Goal: Transaction & Acquisition: Purchase product/service

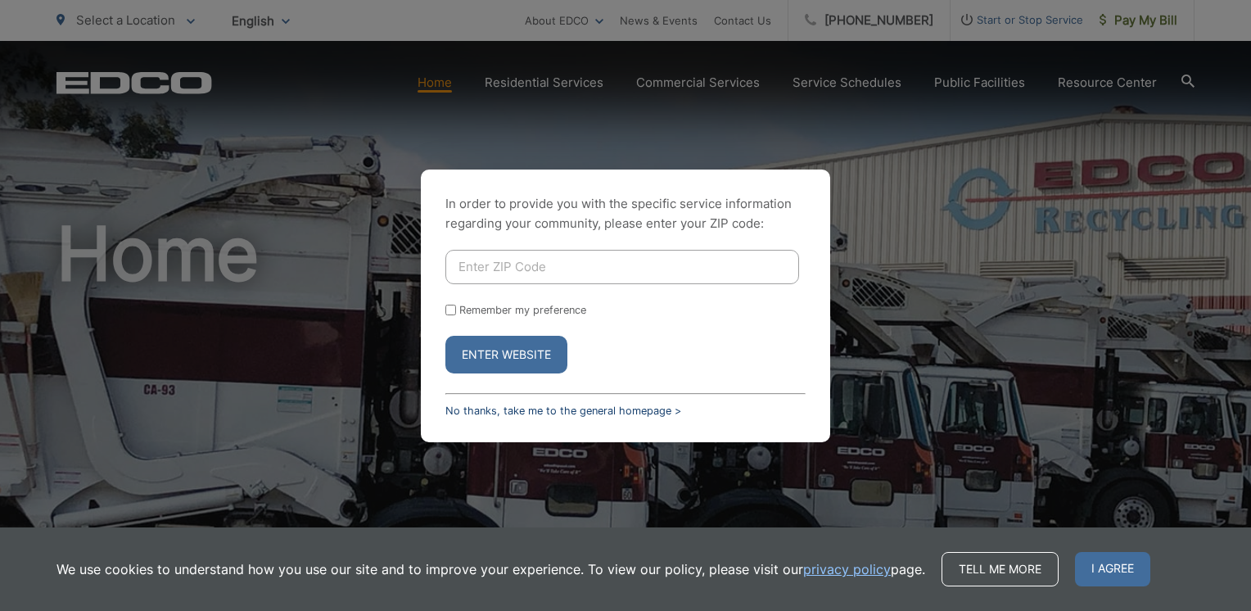
click at [514, 410] on link "No thanks, take me to the general homepage >" at bounding box center [563, 411] width 236 height 12
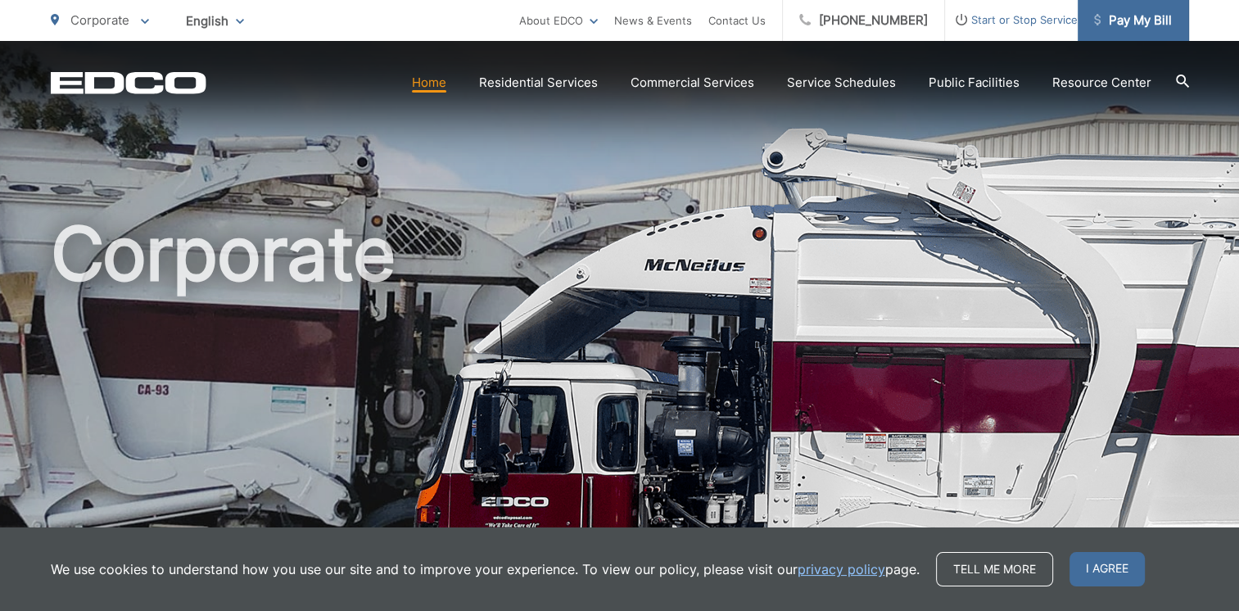
click at [1109, 18] on span "Pay My Bill" at bounding box center [1133, 21] width 78 height 20
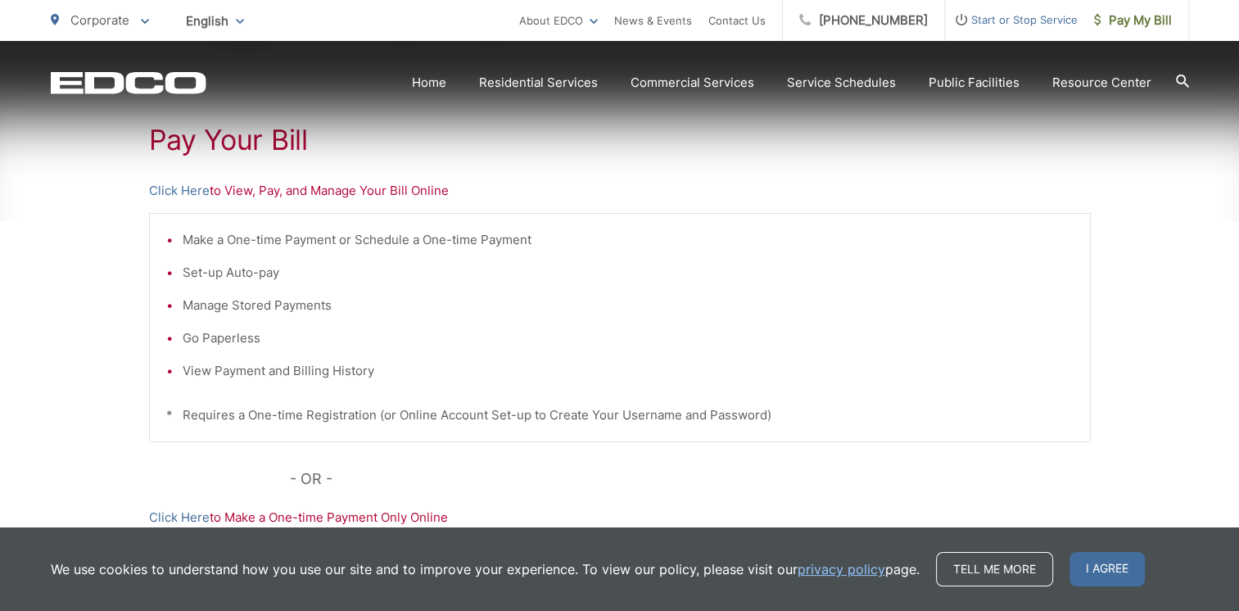
scroll to position [553, 0]
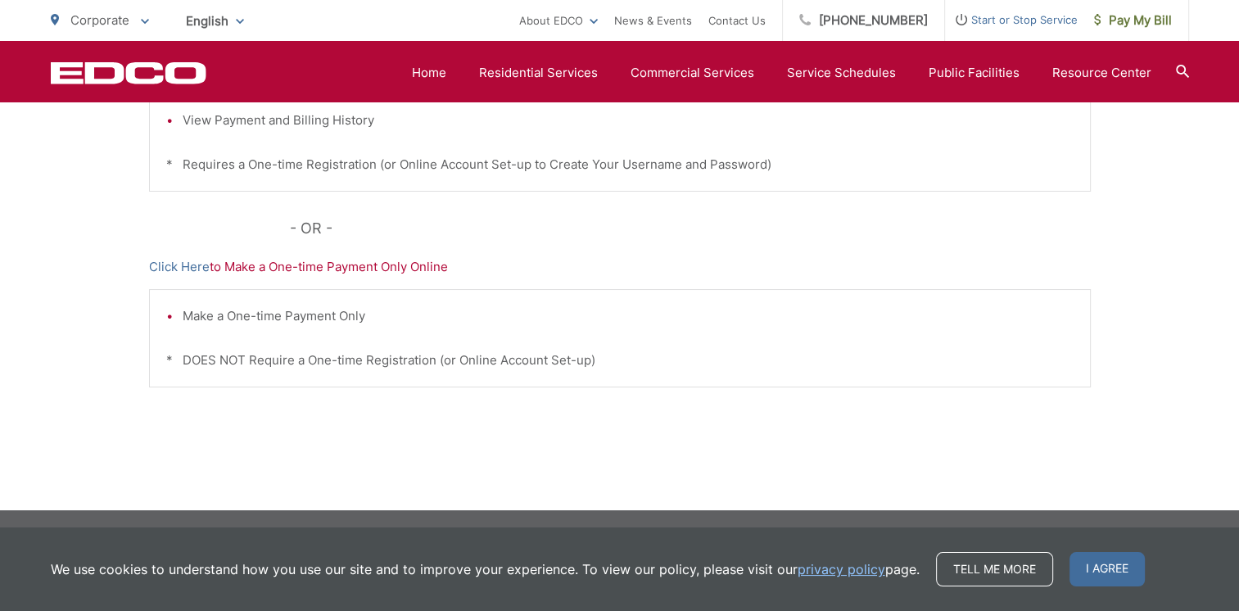
click at [441, 270] on p "Click Here to Make a One-time Payment Only Online" at bounding box center [620, 267] width 942 height 20
click at [197, 263] on link "Click Here" at bounding box center [179, 267] width 61 height 20
